Goal: Task Accomplishment & Management: Manage account settings

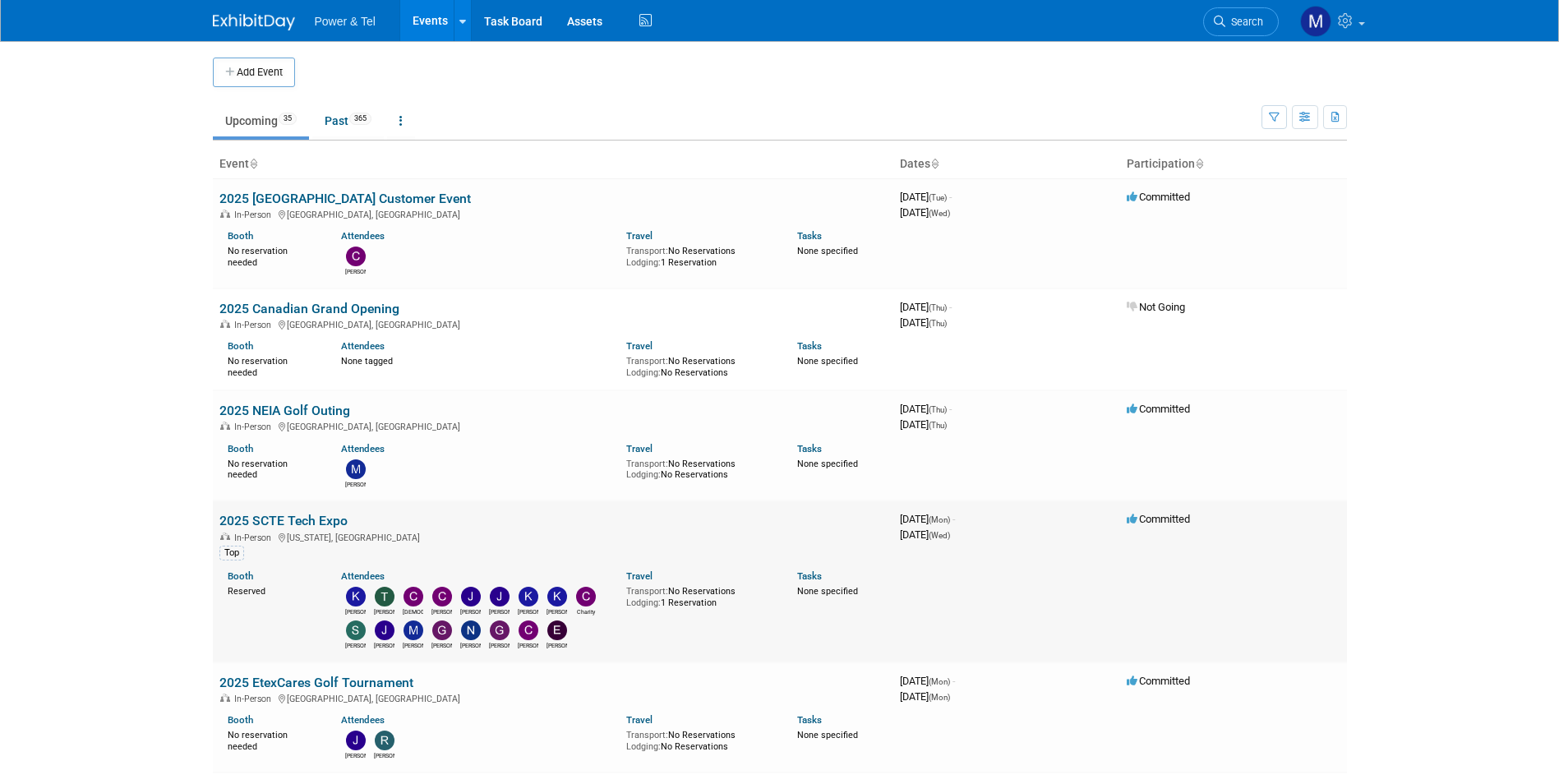
scroll to position [164, 0]
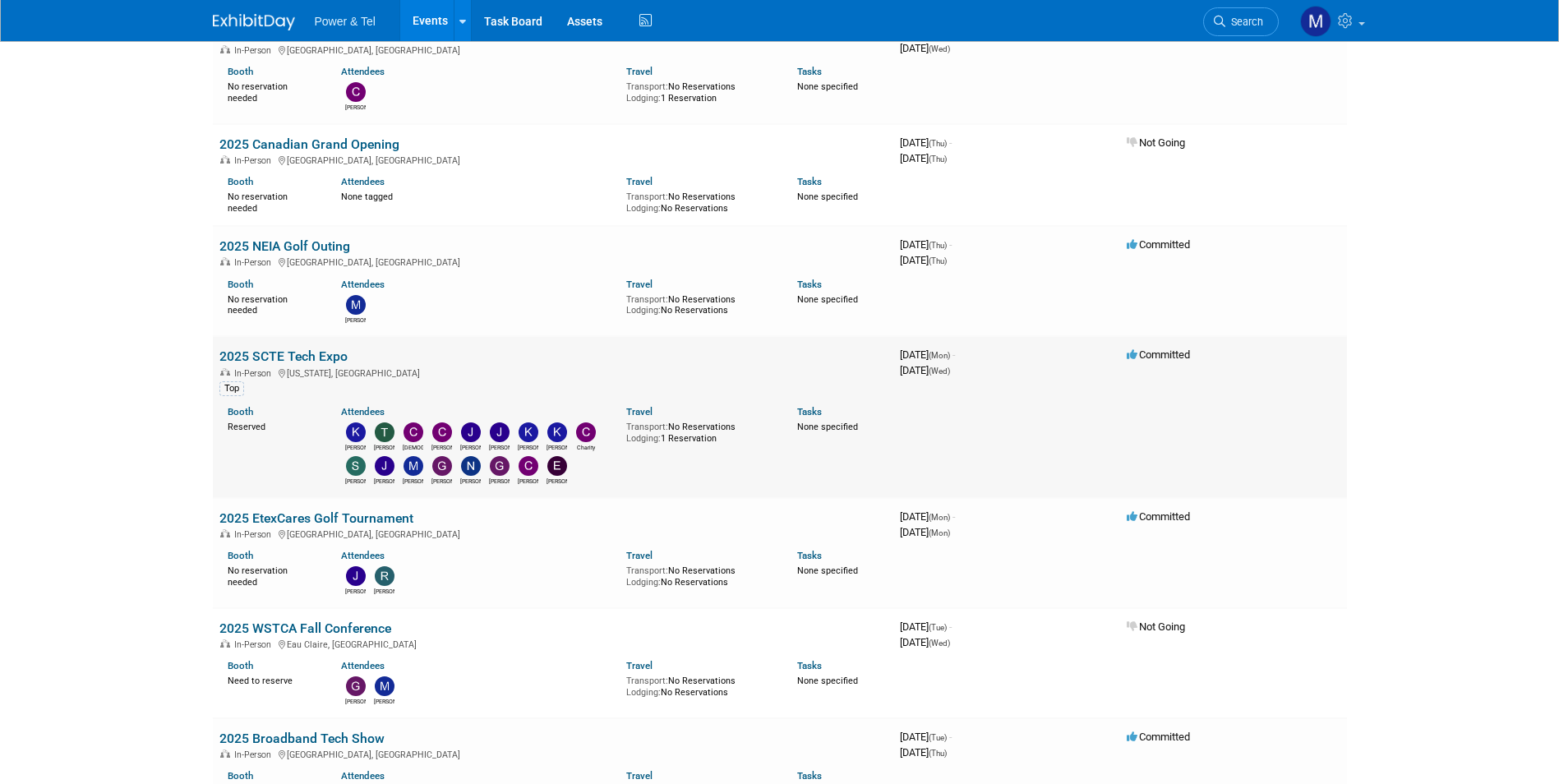
click at [308, 364] on link "2025 SCTE Tech Expo" at bounding box center [283, 356] width 128 height 15
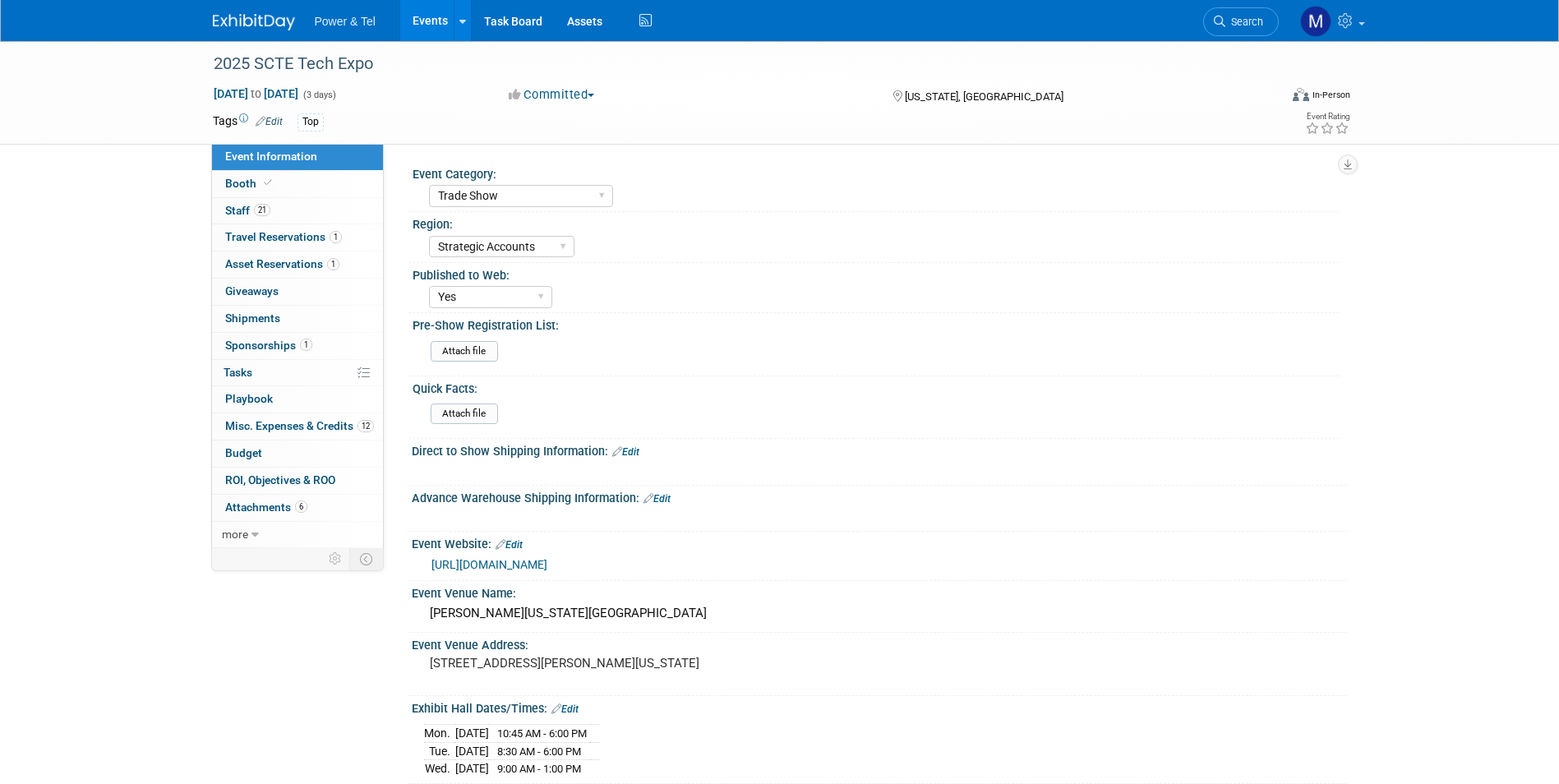
select select "Trade Show"
select select "Strategic Accounts"
select select "Yes"
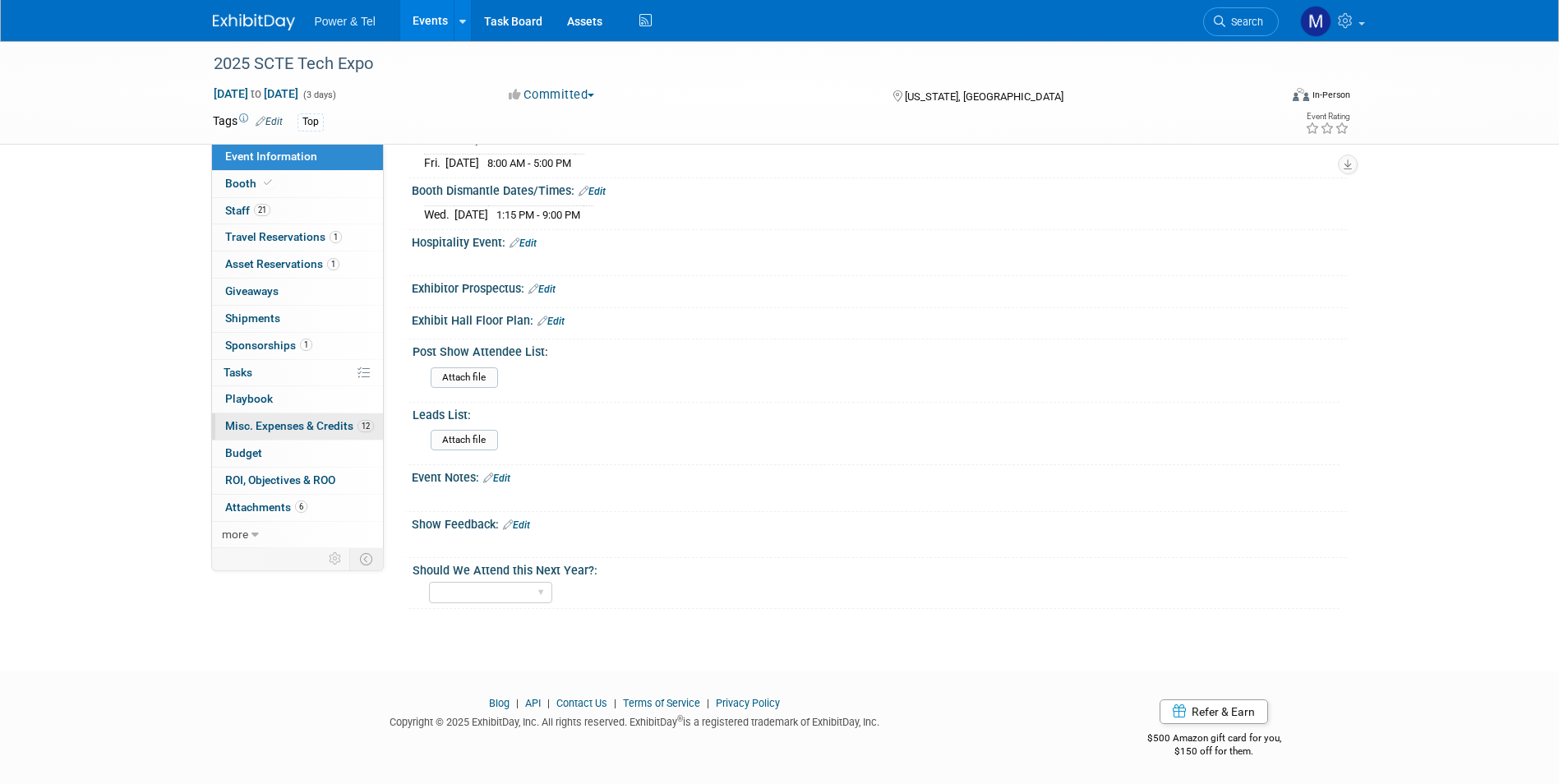
click at [301, 423] on span "Misc. Expenses & Credits 12" at bounding box center [299, 425] width 148 height 13
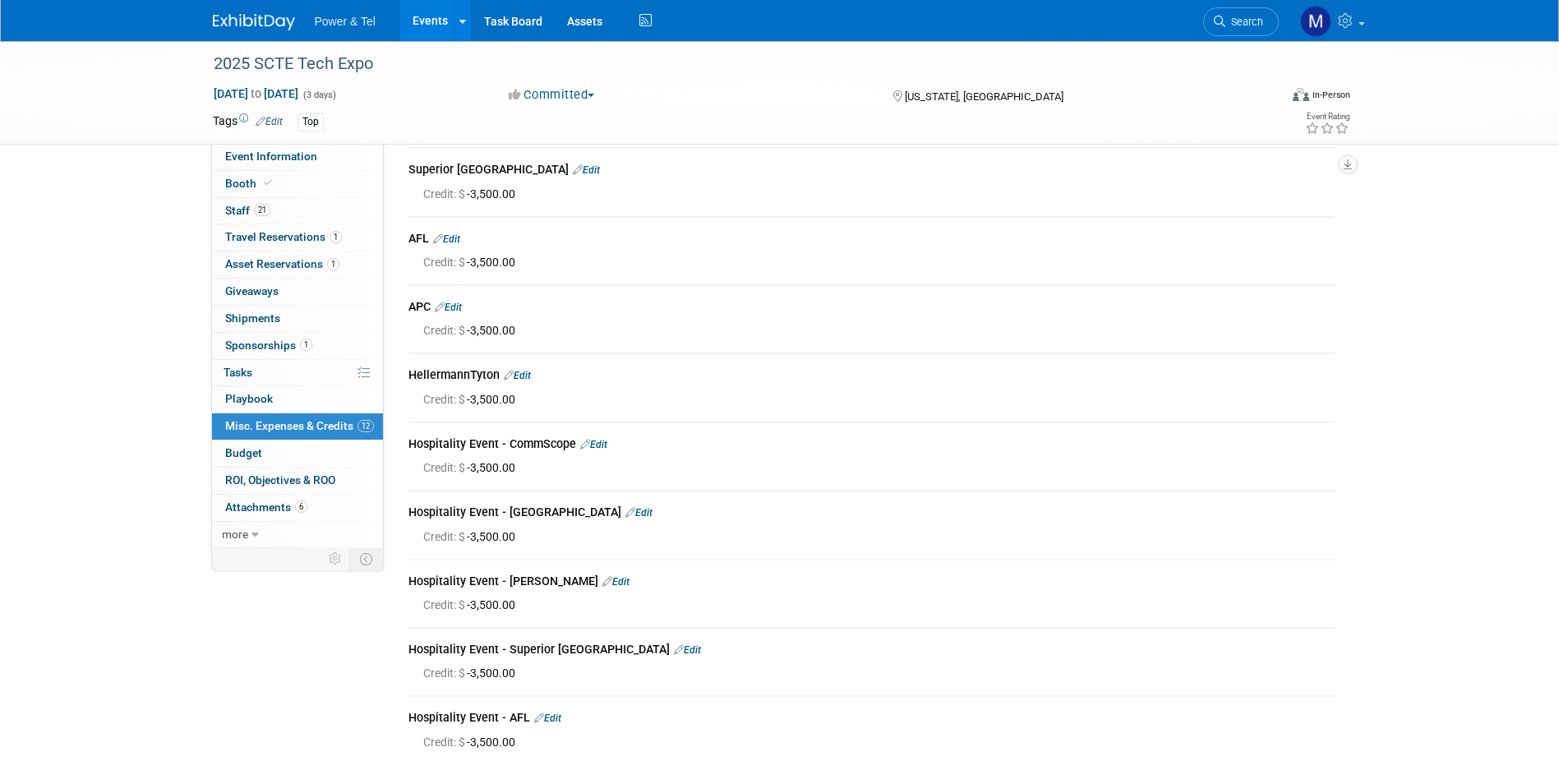
scroll to position [329, 0]
